Goal: Complete application form

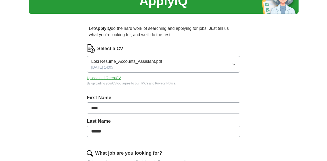
scroll to position [105, 0]
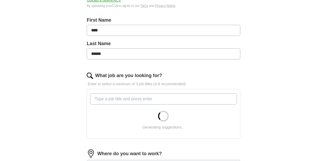
drag, startPoint x: 108, startPoint y: 55, endPoint x: 95, endPoint y: 54, distance: 13.0
click at [95, 54] on input "******" at bounding box center [163, 53] width 153 height 11
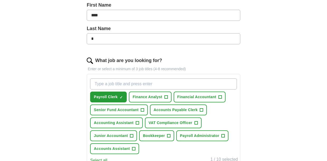
scroll to position [123, 0]
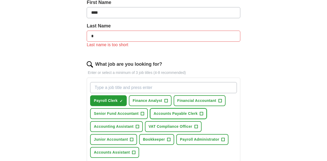
click at [199, 106] on div "Payroll Clerk ✓ × Finance Analyst + Financial Accountant + Senior Fund Accounta…" at bounding box center [163, 120] width 148 height 80
click at [200, 113] on span "+" at bounding box center [201, 113] width 3 height 4
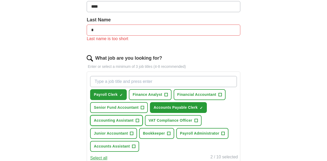
scroll to position [128, 0]
click at [135, 116] on button "Accounting Assistant +" at bounding box center [116, 120] width 52 height 11
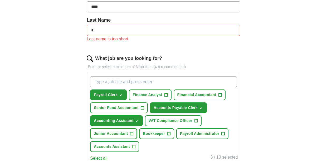
click at [132, 131] on span "+" at bounding box center [131, 133] width 3 height 4
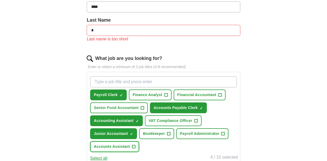
click at [133, 144] on span "+" at bounding box center [133, 146] width 3 height 4
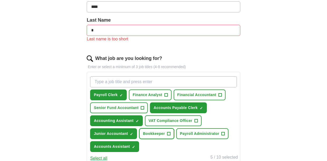
click at [167, 133] on span "+" at bounding box center [168, 133] width 3 height 4
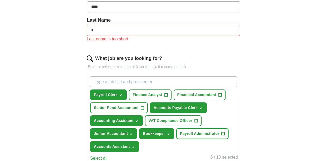
click at [220, 133] on button "Payroll Administrator +" at bounding box center [202, 133] width 52 height 11
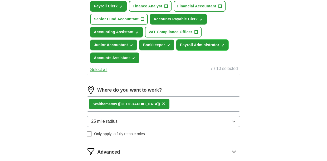
scroll to position [224, 0]
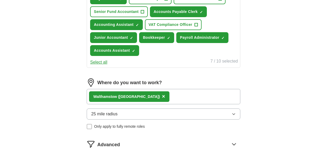
click at [98, 63] on button "Select all" at bounding box center [98, 62] width 17 height 6
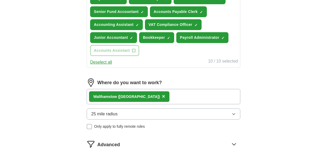
click at [98, 61] on button "Deselect all" at bounding box center [101, 62] width 22 height 6
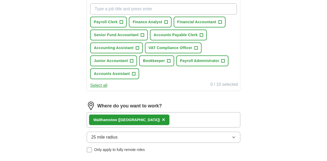
scroll to position [199, 0]
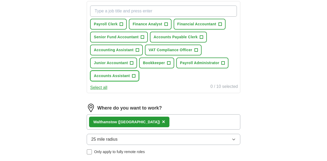
drag, startPoint x: 132, startPoint y: 74, endPoint x: 136, endPoint y: 65, distance: 10.3
click at [132, 74] on span "+" at bounding box center [133, 76] width 3 height 4
drag, startPoint x: 155, startPoint y: 63, endPoint x: 152, endPoint y: 57, distance: 6.4
click at [155, 62] on span "Bookkeeper" at bounding box center [154, 63] width 22 height 6
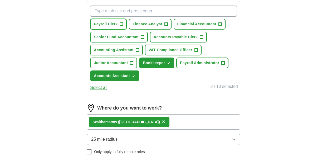
click at [123, 24] on span "+" at bounding box center [121, 24] width 3 height 4
drag, startPoint x: 226, startPoint y: 61, endPoint x: 215, endPoint y: 46, distance: 18.3
click at [226, 61] on button "Payroll Administrator +" at bounding box center [202, 62] width 52 height 11
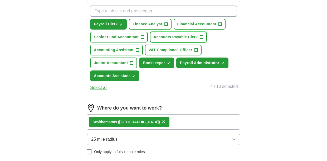
click at [201, 36] on span "+" at bounding box center [201, 37] width 3 height 4
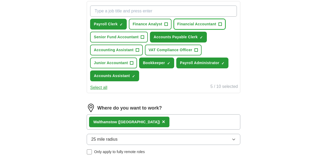
click at [223, 22] on button "Financial Accountant +" at bounding box center [200, 24] width 52 height 11
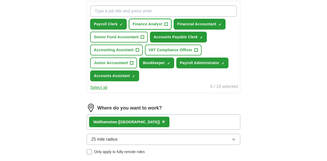
drag, startPoint x: 161, startPoint y: 22, endPoint x: 153, endPoint y: 30, distance: 11.5
click at [161, 22] on span "Finance Analyst" at bounding box center [146, 24] width 29 height 6
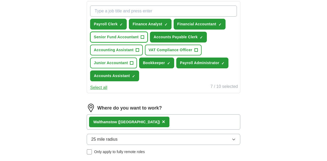
click at [130, 36] on span "Senior Fund Accountant" at bounding box center [116, 37] width 45 height 6
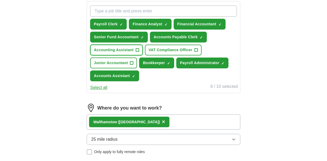
click at [133, 49] on span "Accounting Assistant" at bounding box center [113, 50] width 39 height 6
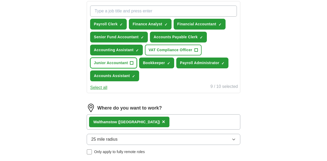
click at [132, 64] on button "Junior Accountant +" at bounding box center [113, 62] width 47 height 11
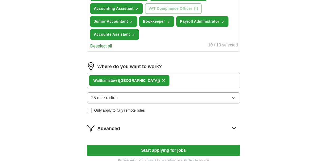
scroll to position [245, 0]
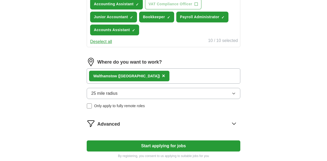
click at [157, 143] on button "Start applying for jobs" at bounding box center [163, 145] width 153 height 11
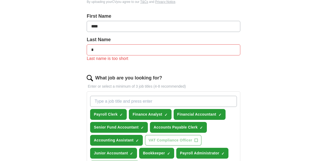
scroll to position [105, 0]
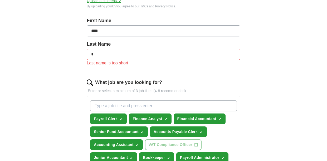
click at [111, 55] on input "*" at bounding box center [163, 54] width 153 height 11
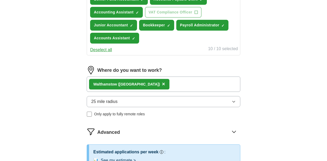
scroll to position [285, 0]
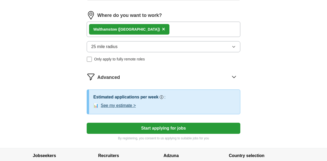
type input "**********"
click at [146, 127] on button "Start applying for jobs" at bounding box center [163, 127] width 153 height 11
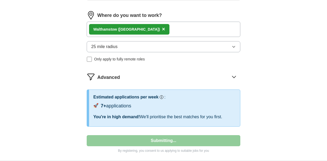
select select "**"
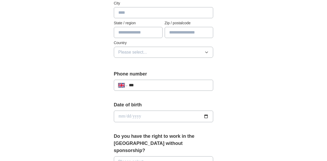
scroll to position [247, 0]
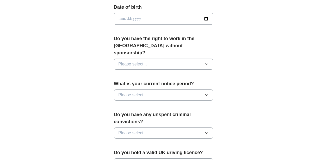
click at [157, 58] on button "Please select..." at bounding box center [164, 63] width 100 height 11
click at [154, 73] on div "Yes" at bounding box center [163, 76] width 91 height 6
click at [148, 11] on div "Date of birth" at bounding box center [164, 16] width 100 height 25
click at [148, 17] on input "date" at bounding box center [164, 19] width 100 height 12
type input "**********"
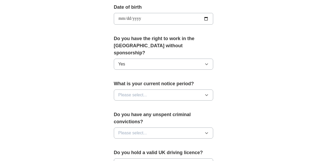
click at [131, 92] on span "Please select..." at bounding box center [132, 95] width 29 height 6
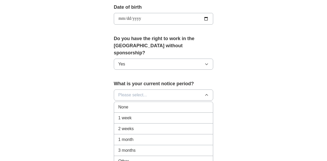
click at [145, 104] on div "None" at bounding box center [163, 107] width 91 height 6
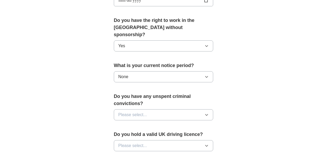
scroll to position [268, 0]
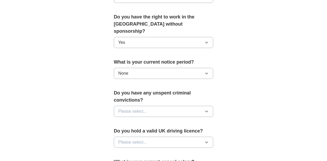
click at [168, 68] on button "None" at bounding box center [164, 73] width 100 height 11
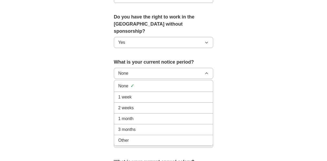
click at [160, 92] on li "1 week" at bounding box center [163, 97] width 99 height 11
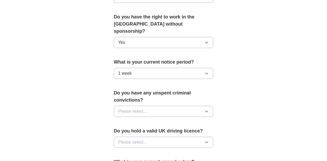
click at [171, 108] on button "Please select..." at bounding box center [164, 111] width 100 height 11
click at [168, 106] on button "Please select..." at bounding box center [164, 111] width 100 height 11
click at [149, 106] on button "Please select..." at bounding box center [164, 111] width 100 height 11
click at [149, 131] on div "No" at bounding box center [163, 134] width 91 height 6
click at [150, 136] on button "Please select..." at bounding box center [164, 141] width 100 height 11
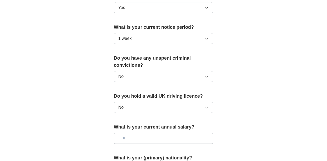
scroll to position [327, 0]
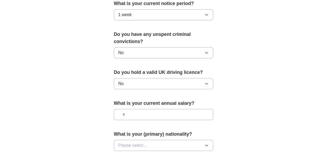
click at [165, 110] on input "text" at bounding box center [164, 114] width 100 height 11
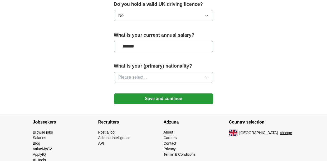
scroll to position [395, 0]
type input "*******"
click at [131, 74] on span "Please select..." at bounding box center [132, 77] width 29 height 6
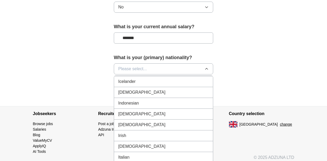
scroll to position [850, 0]
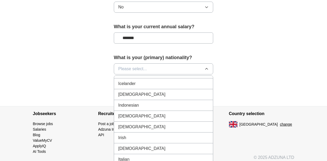
click at [137, 89] on li "Indian" at bounding box center [163, 94] width 99 height 11
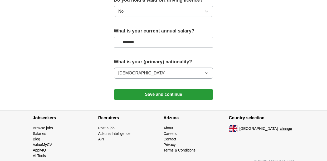
click at [168, 89] on button "Save and continue" at bounding box center [164, 94] width 100 height 11
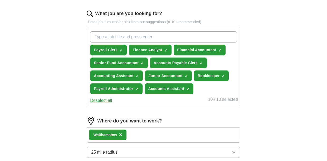
scroll to position [165, 0]
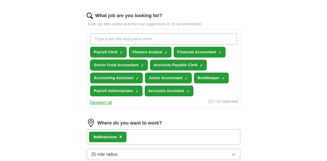
click at [0, 0] on span "×" at bounding box center [0, 0] width 0 height 0
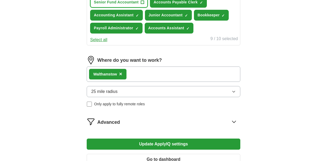
scroll to position [261, 0]
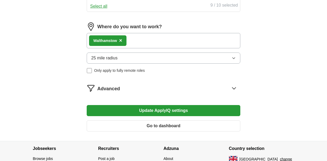
click at [185, 108] on button "Update ApplyIQ settings" at bounding box center [163, 110] width 153 height 11
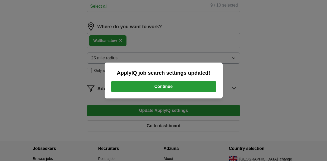
click at [161, 89] on button "Continue" at bounding box center [163, 86] width 105 height 11
